Goal: Obtain resource: Obtain resource

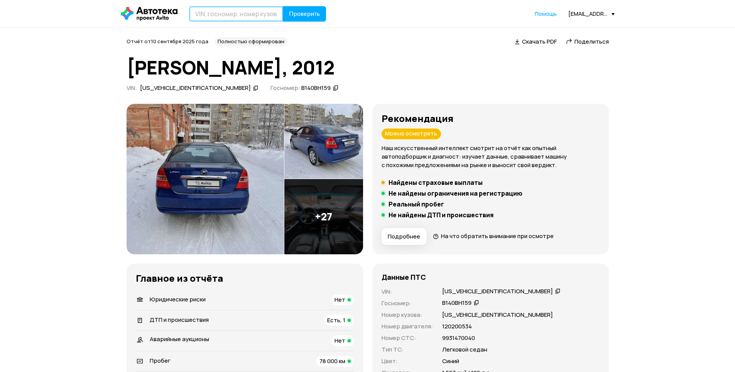
click at [201, 10] on input "text" at bounding box center [236, 13] width 94 height 15
type input "[US_VEHICLE_IDENTIFICATION_NUMBER]"
click at [298, 11] on span "Проверить" at bounding box center [304, 14] width 31 height 6
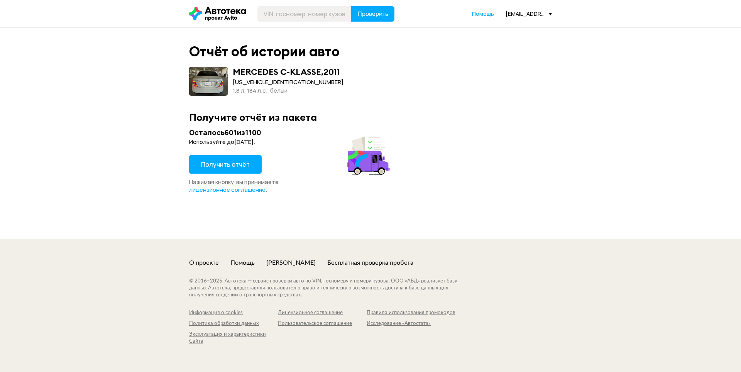
click at [221, 160] on span "Получить отчёт" at bounding box center [225, 164] width 49 height 8
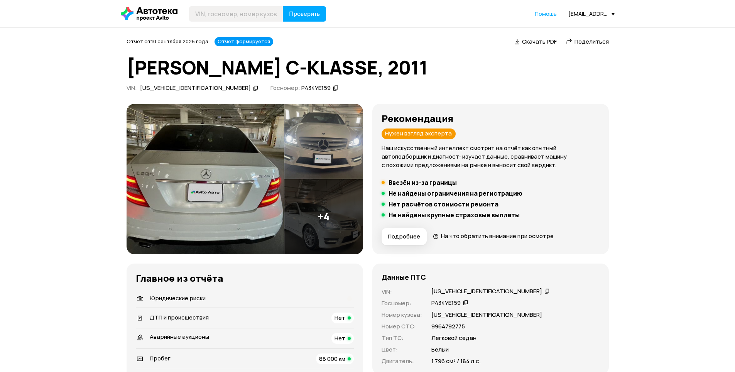
click at [544, 291] on icon at bounding box center [546, 291] width 5 height 8
click at [544, 293] on icon at bounding box center [546, 291] width 5 height 8
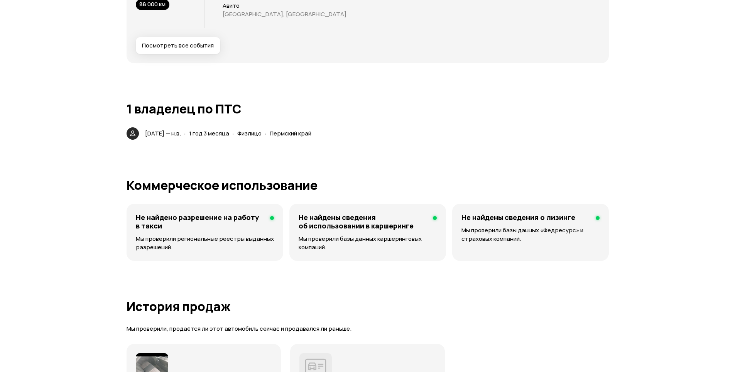
scroll to position [1582, 0]
